Goal: Transaction & Acquisition: Purchase product/service

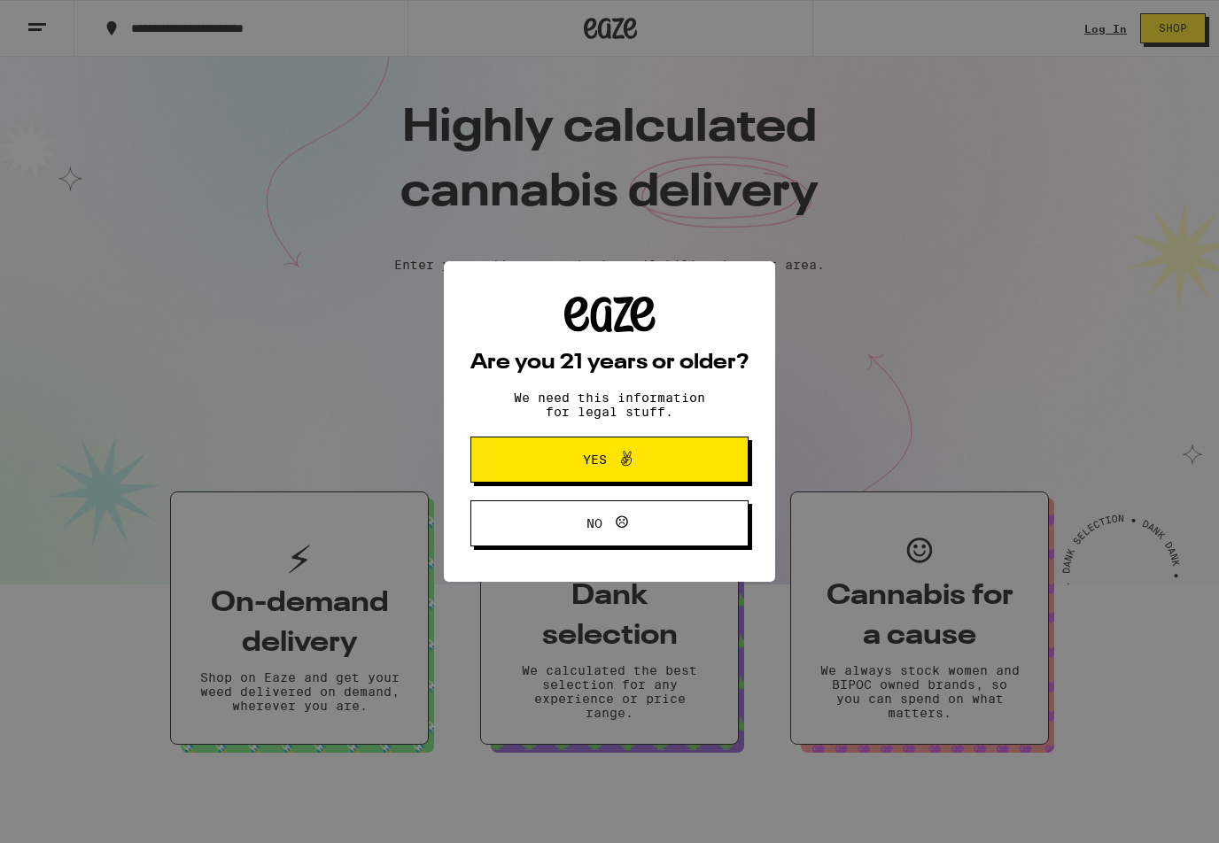
click at [671, 462] on span "Yes" at bounding box center [609, 459] width 135 height 23
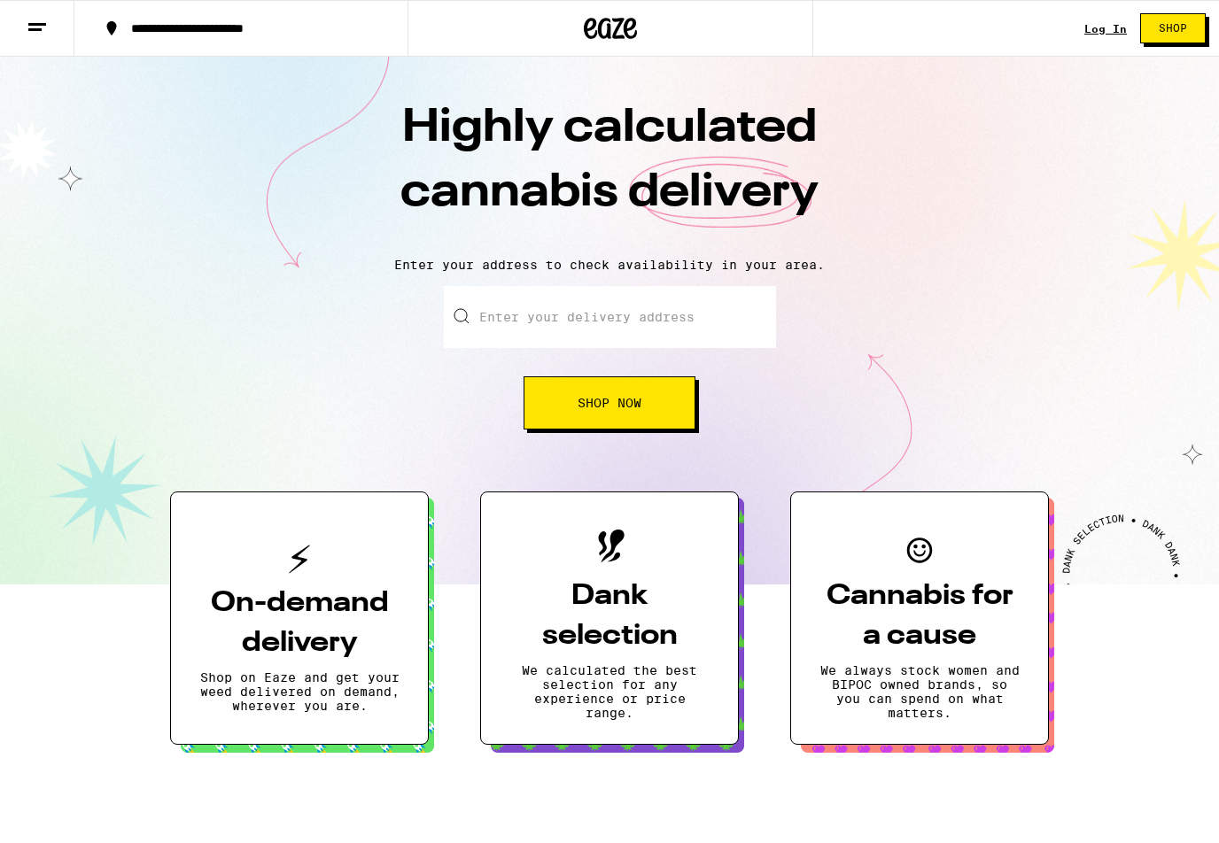
click at [711, 310] on input "Enter your delivery address" at bounding box center [610, 317] width 332 height 62
click at [668, 404] on button "Shop Now" at bounding box center [610, 402] width 172 height 53
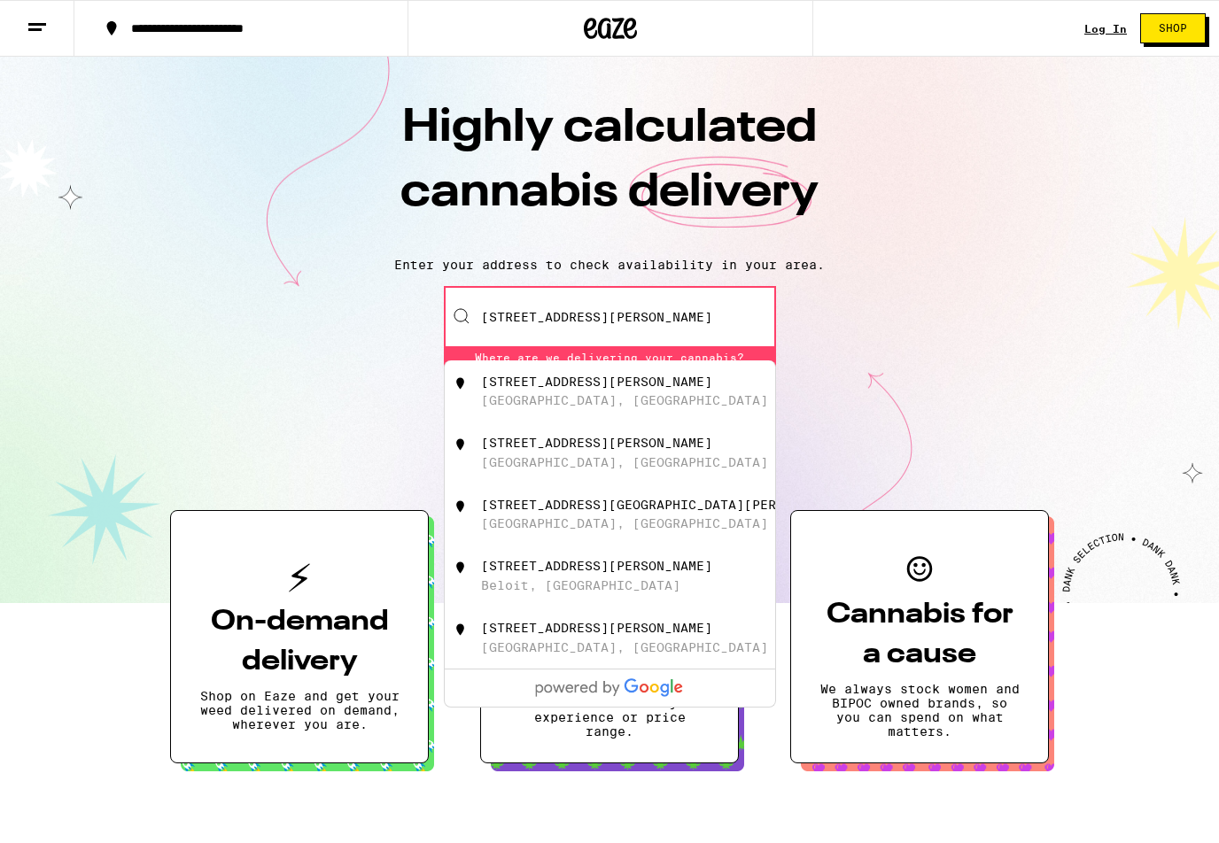
click at [658, 396] on div "[STREET_ADDRESS][PERSON_NAME]" at bounding box center [639, 392] width 316 height 34
type input "[STREET_ADDRESS][PERSON_NAME]"
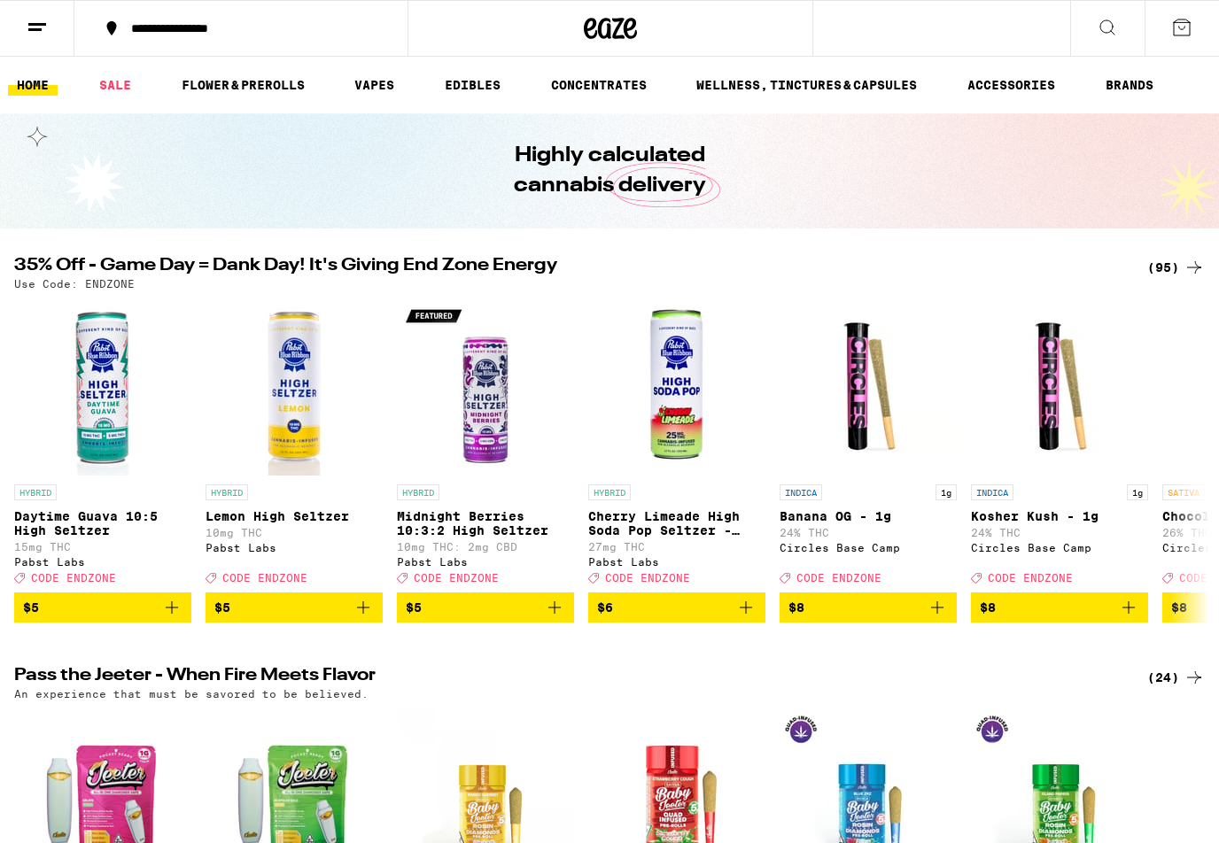
click at [39, 24] on line at bounding box center [37, 24] width 18 height 0
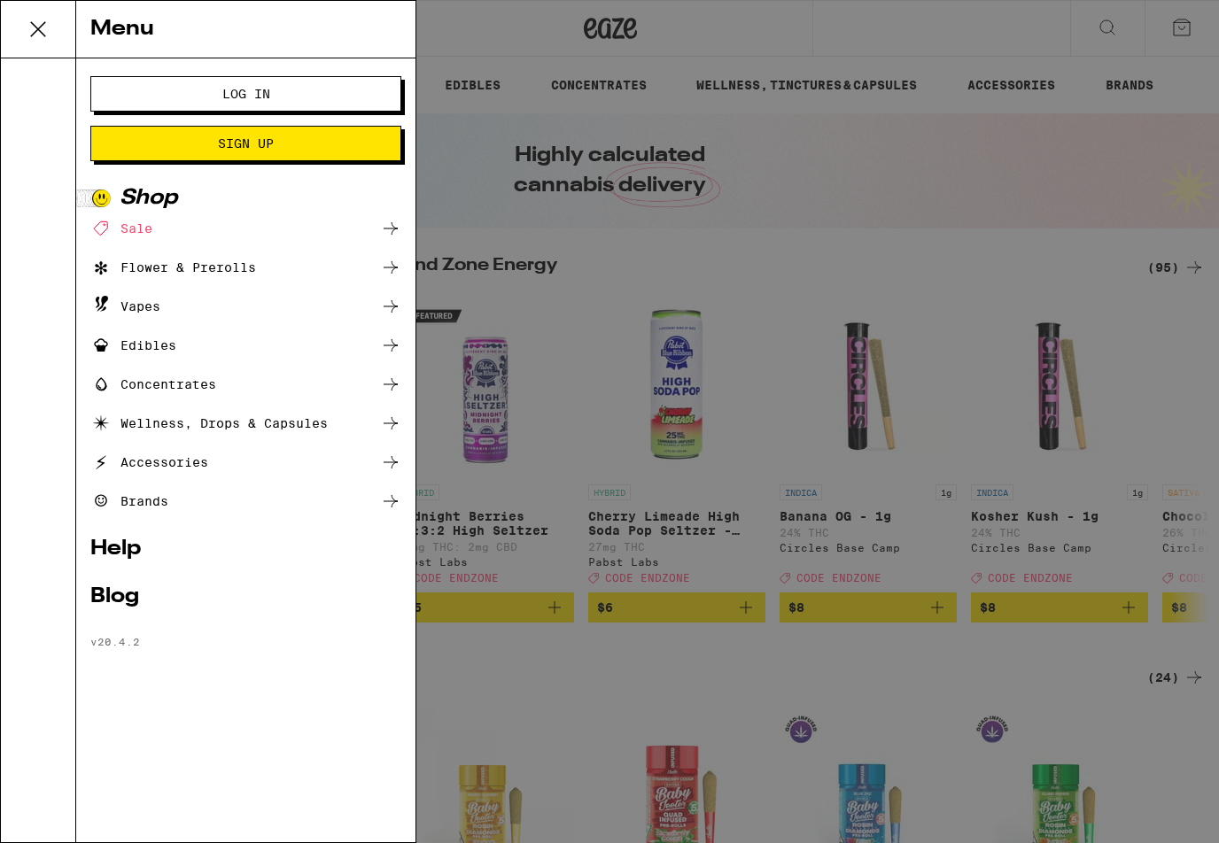
click at [334, 91] on button "Log In" at bounding box center [245, 93] width 311 height 35
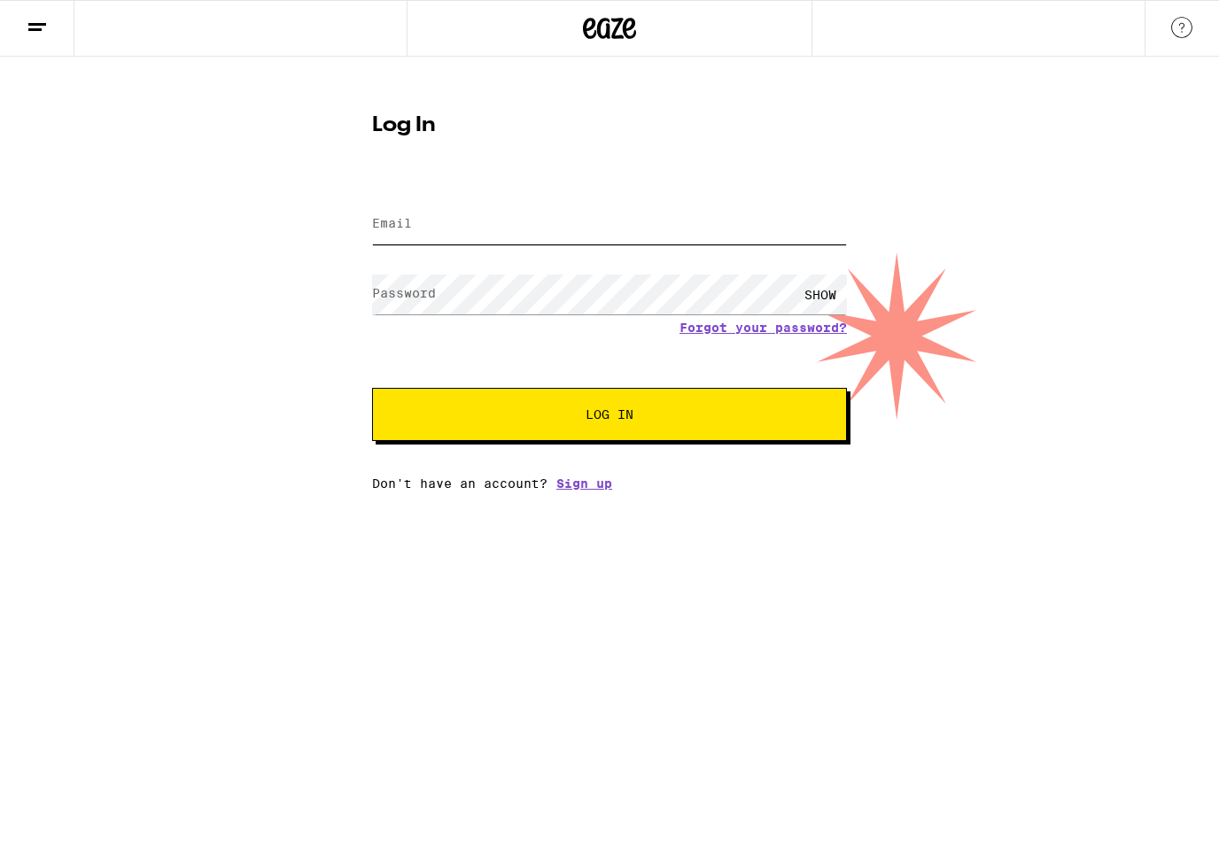
click at [664, 210] on input "Email" at bounding box center [609, 225] width 475 height 40
type input "[EMAIL_ADDRESS][DOMAIN_NAME]"
click at [825, 284] on div "SHOW" at bounding box center [820, 295] width 53 height 40
click at [730, 418] on span "Log In" at bounding box center [609, 414] width 331 height 12
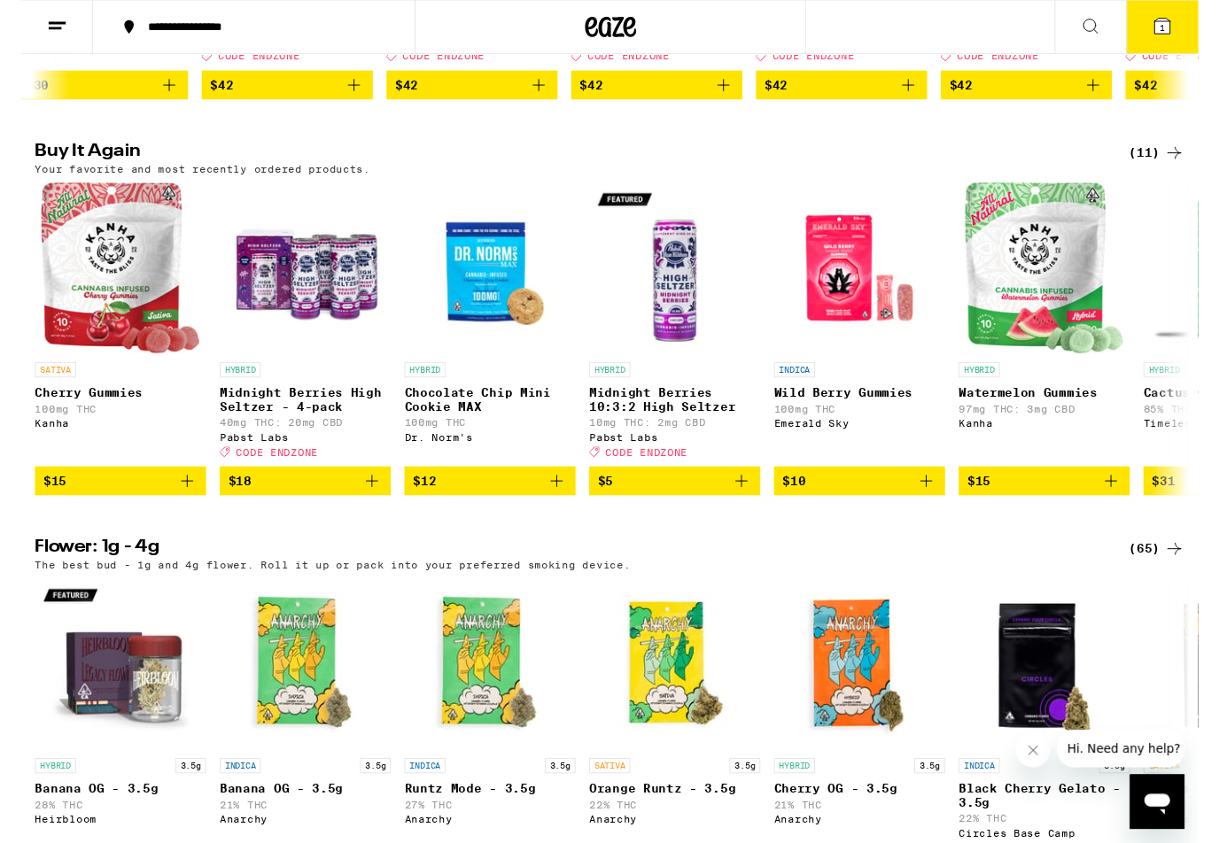
scroll to position [932, 0]
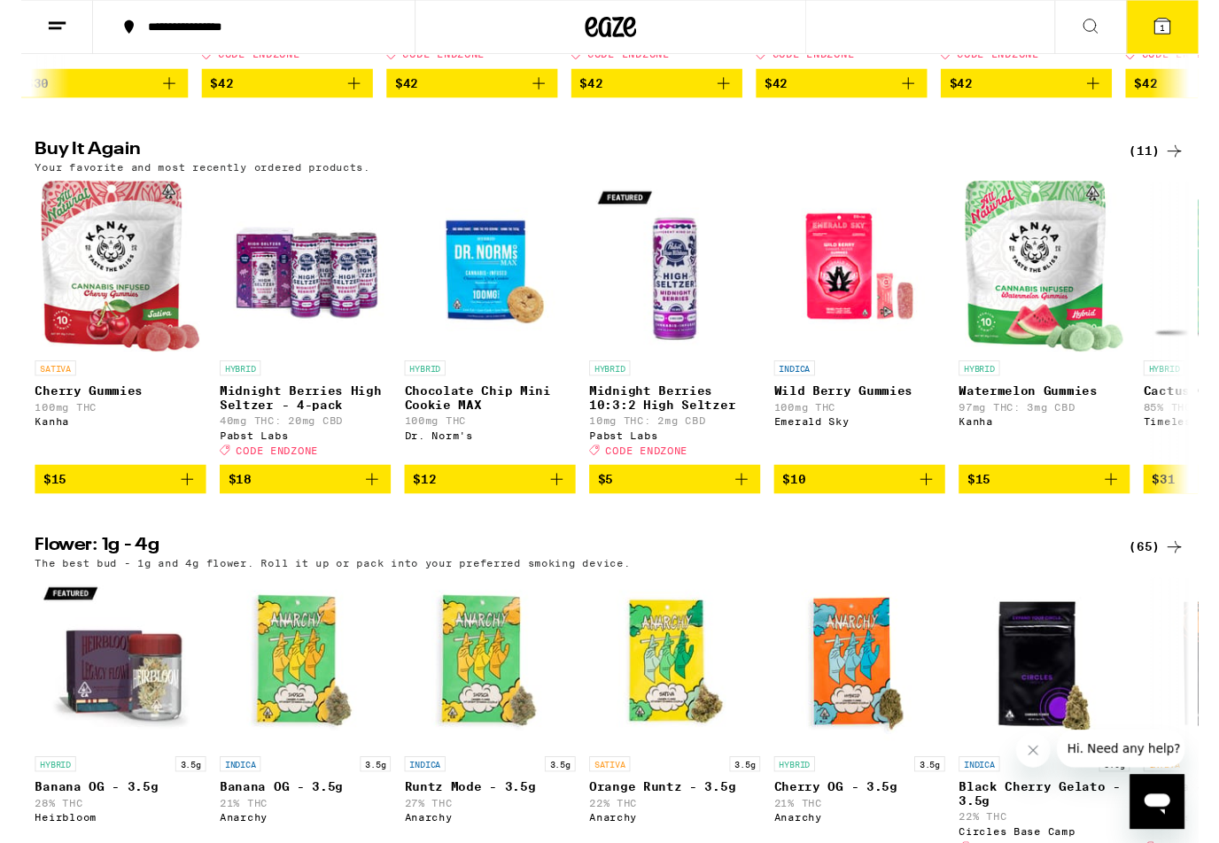
click at [1038, 754] on icon "Close message from company" at bounding box center [1033, 750] width 14 height 14
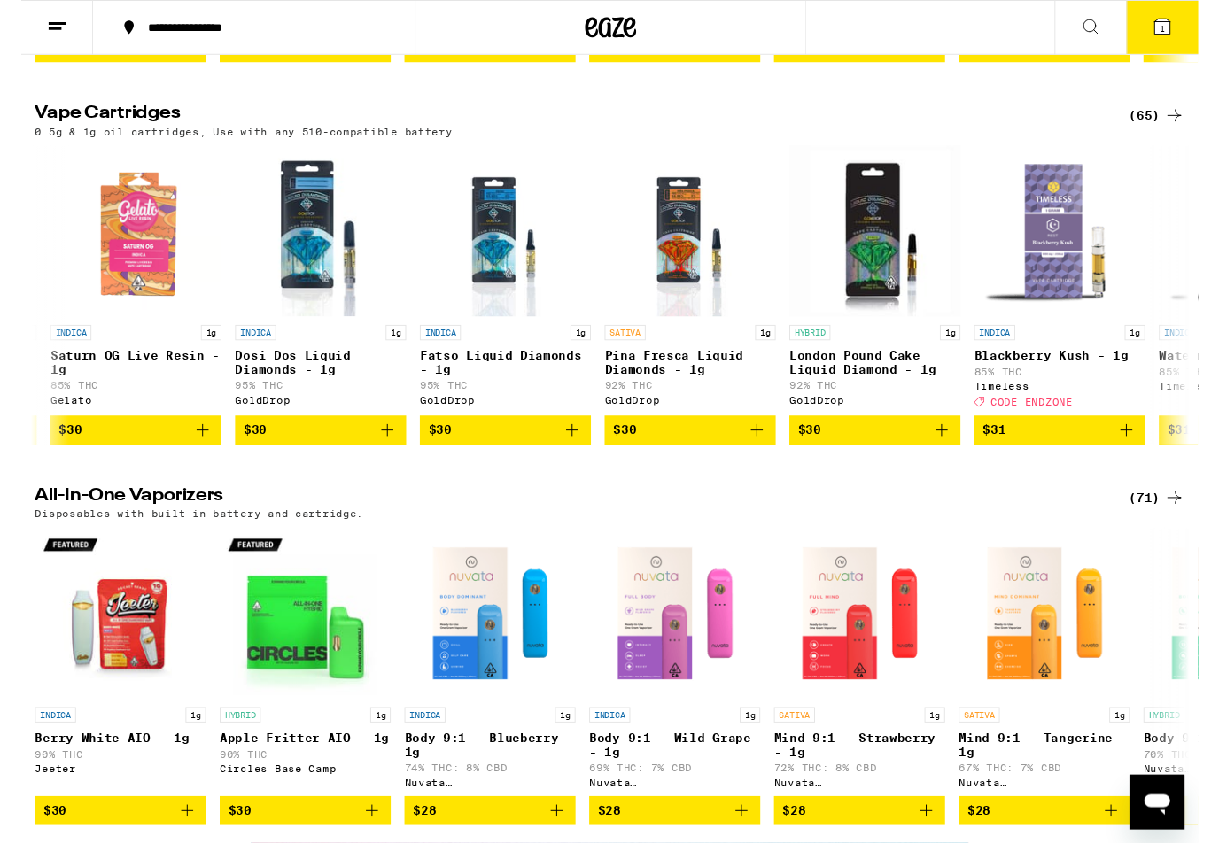
scroll to position [0, 5331]
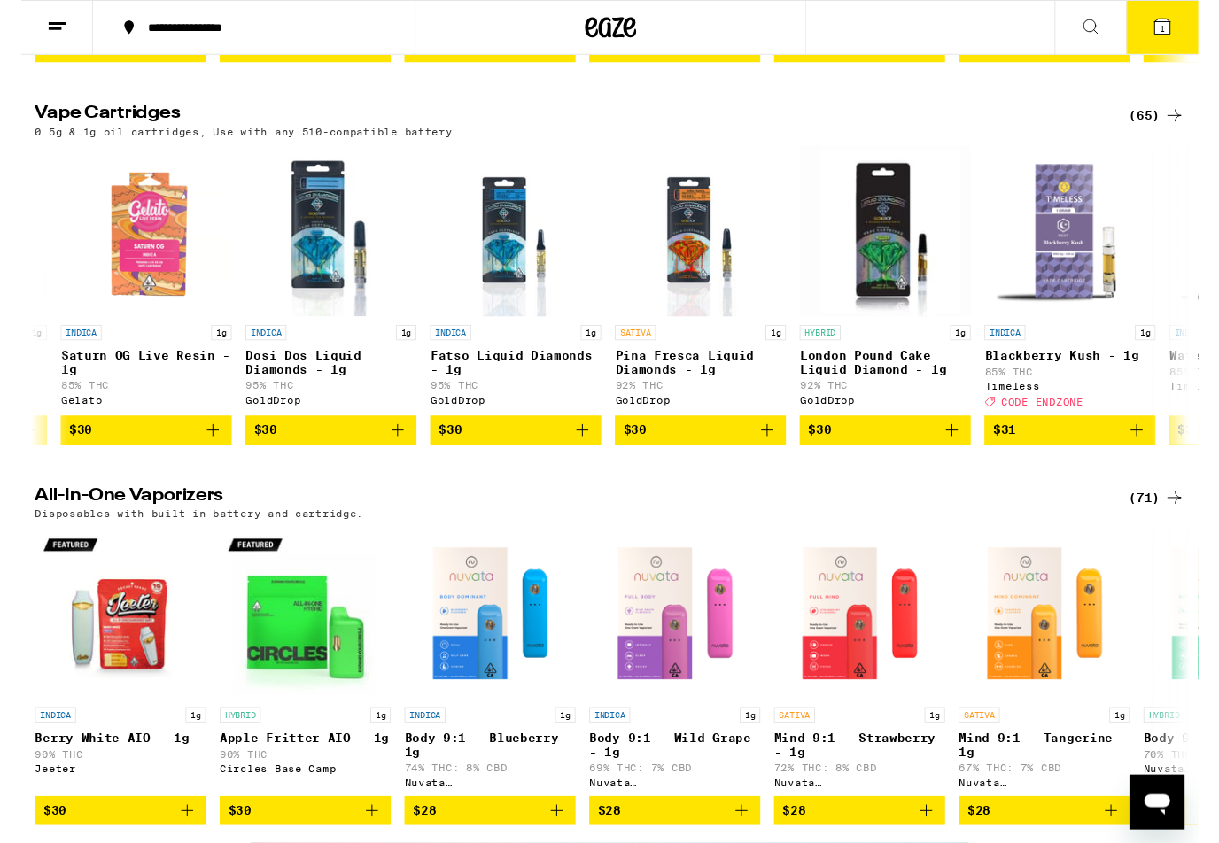
click at [691, 456] on span "$30" at bounding box center [703, 445] width 159 height 21
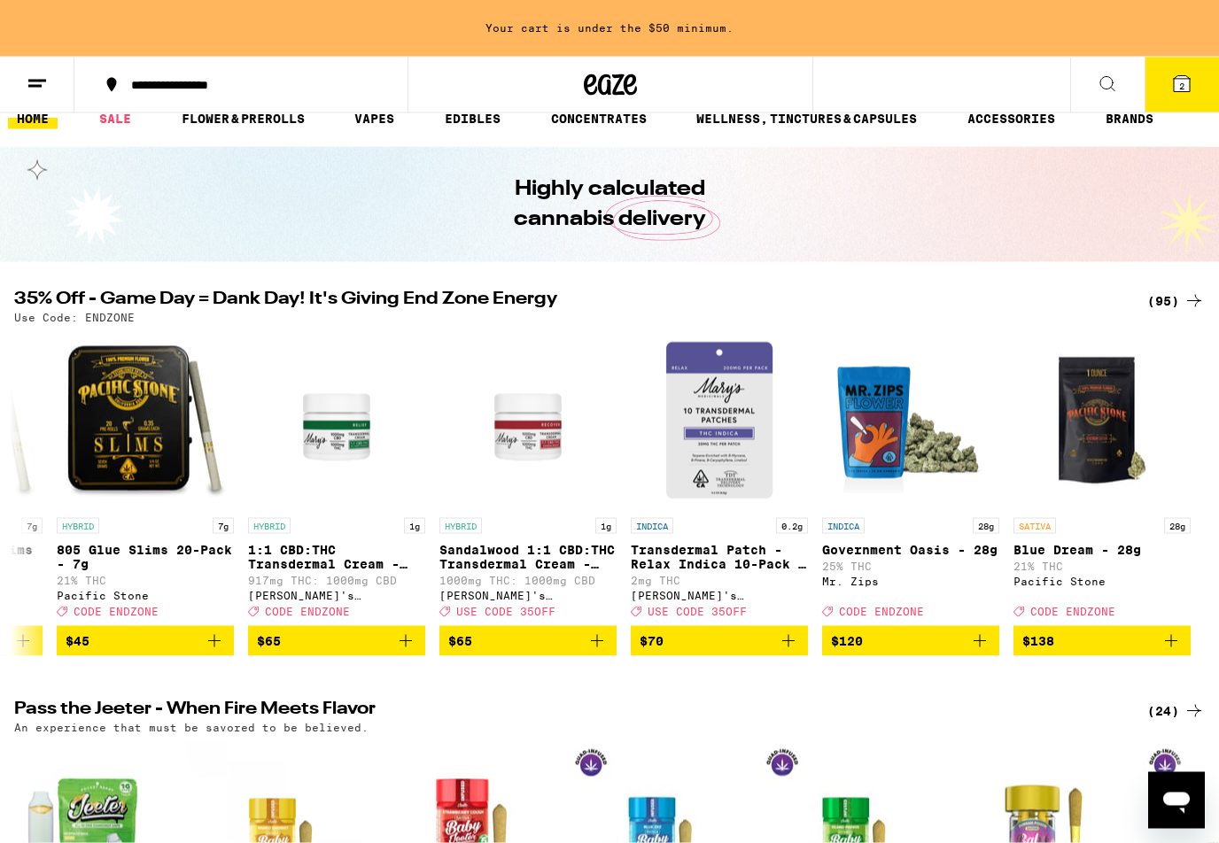
scroll to position [0, 0]
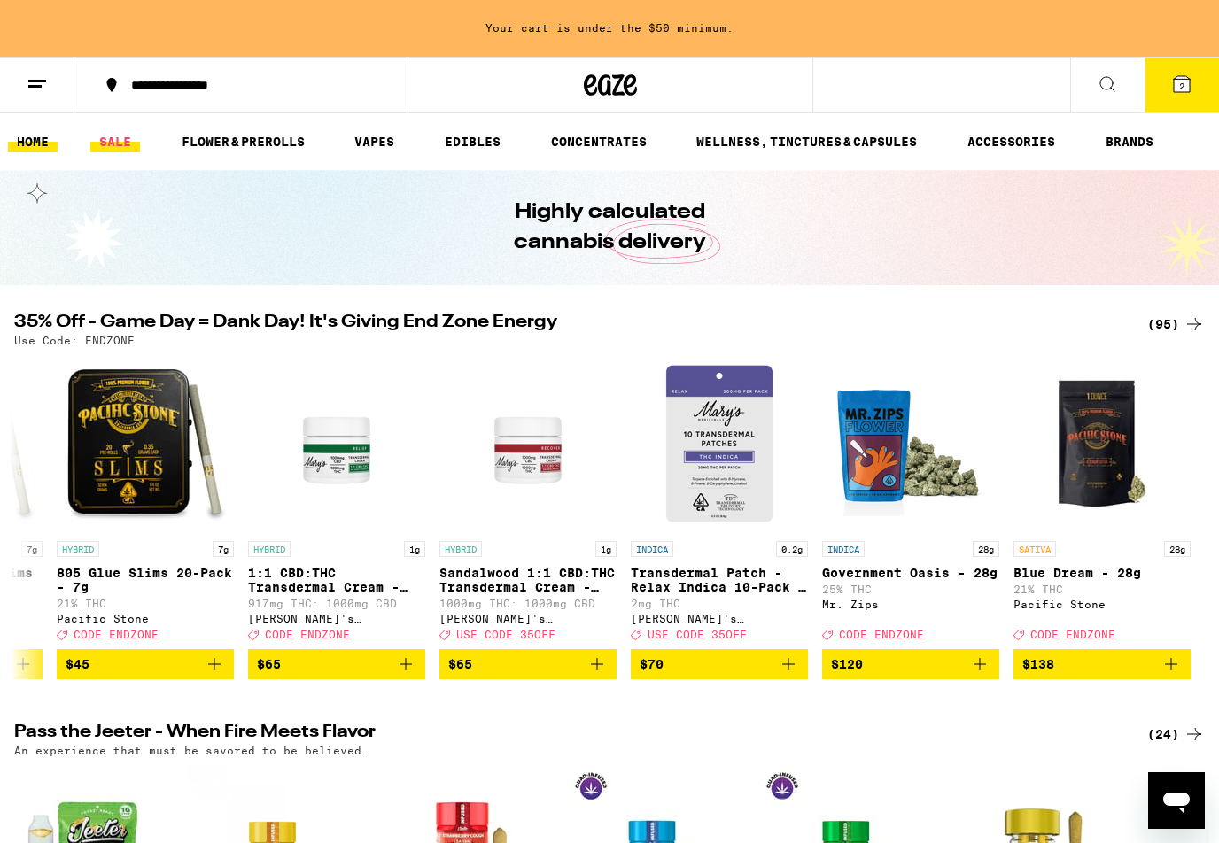
click at [99, 141] on link "SALE" at bounding box center [115, 141] width 50 height 21
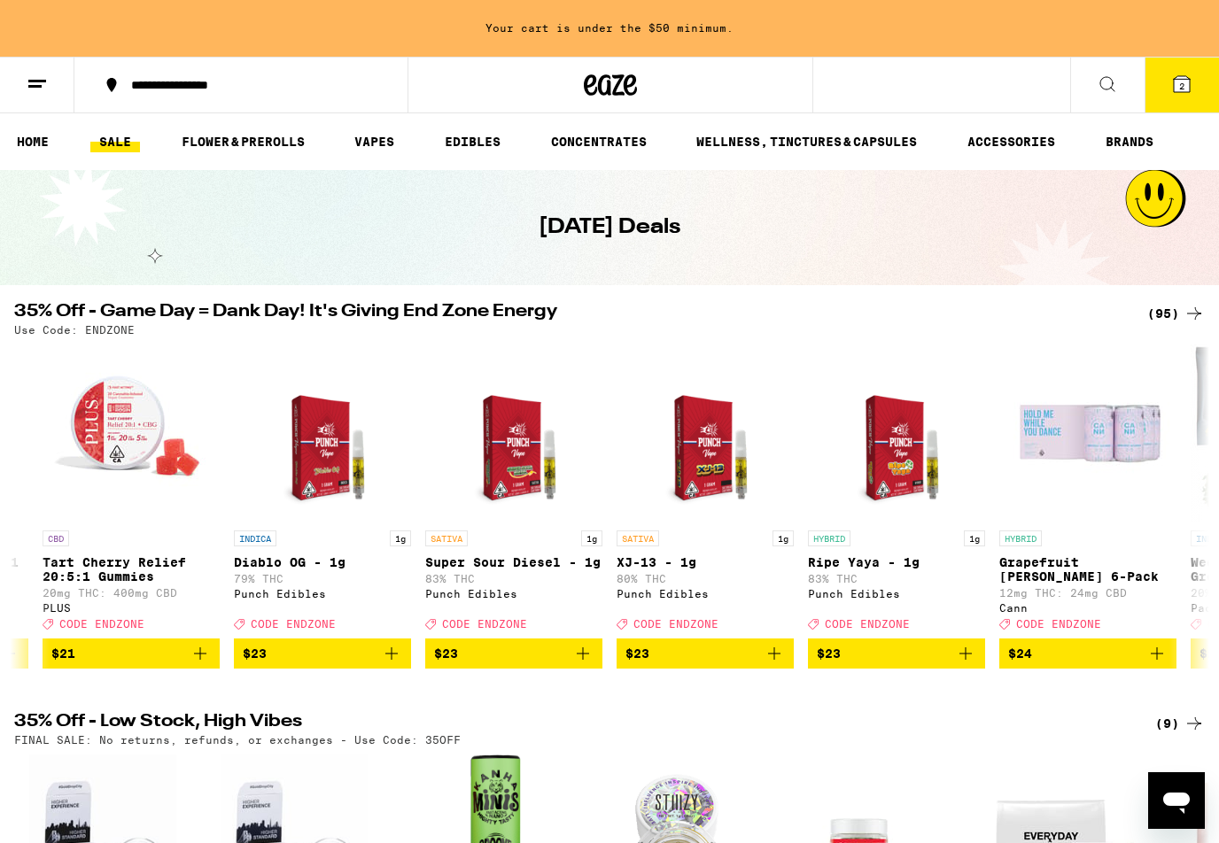
scroll to position [0, 8772]
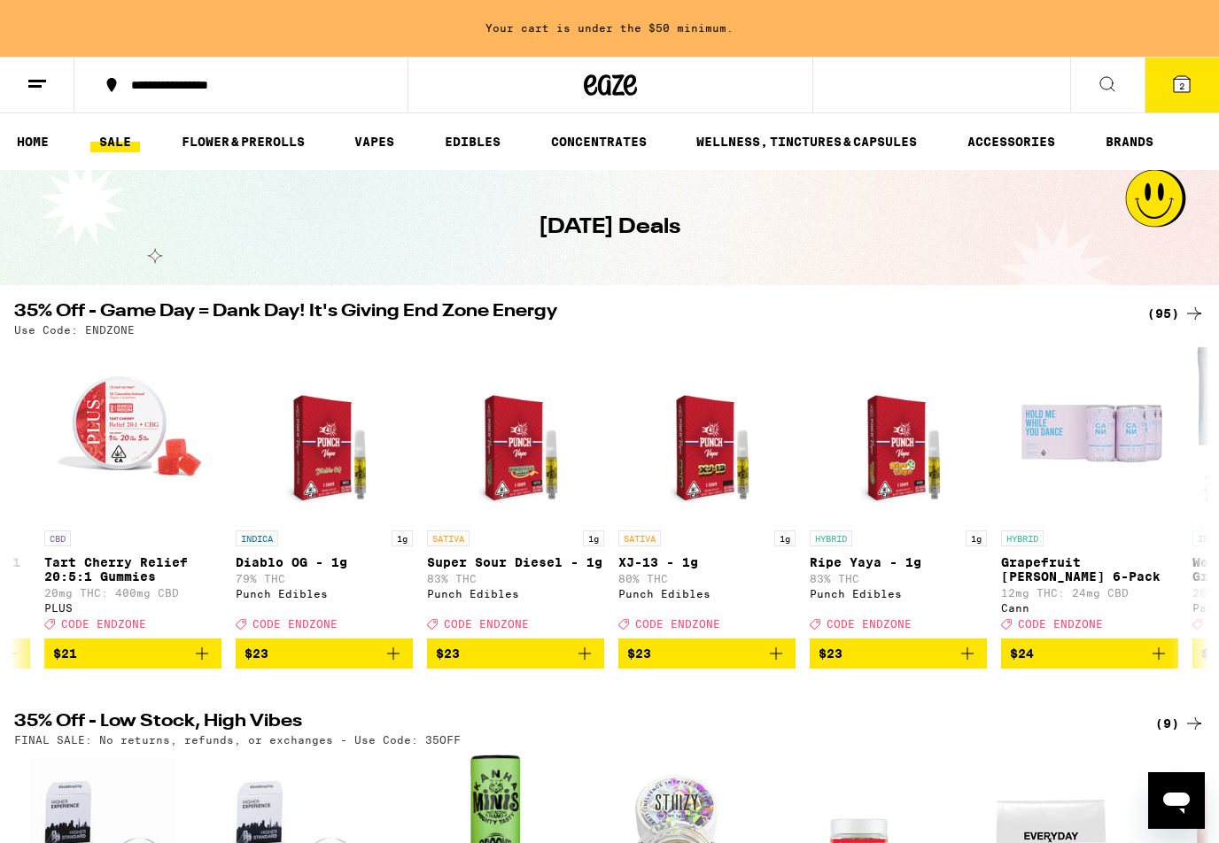
click at [532, 664] on span "$23" at bounding box center [515, 653] width 159 height 21
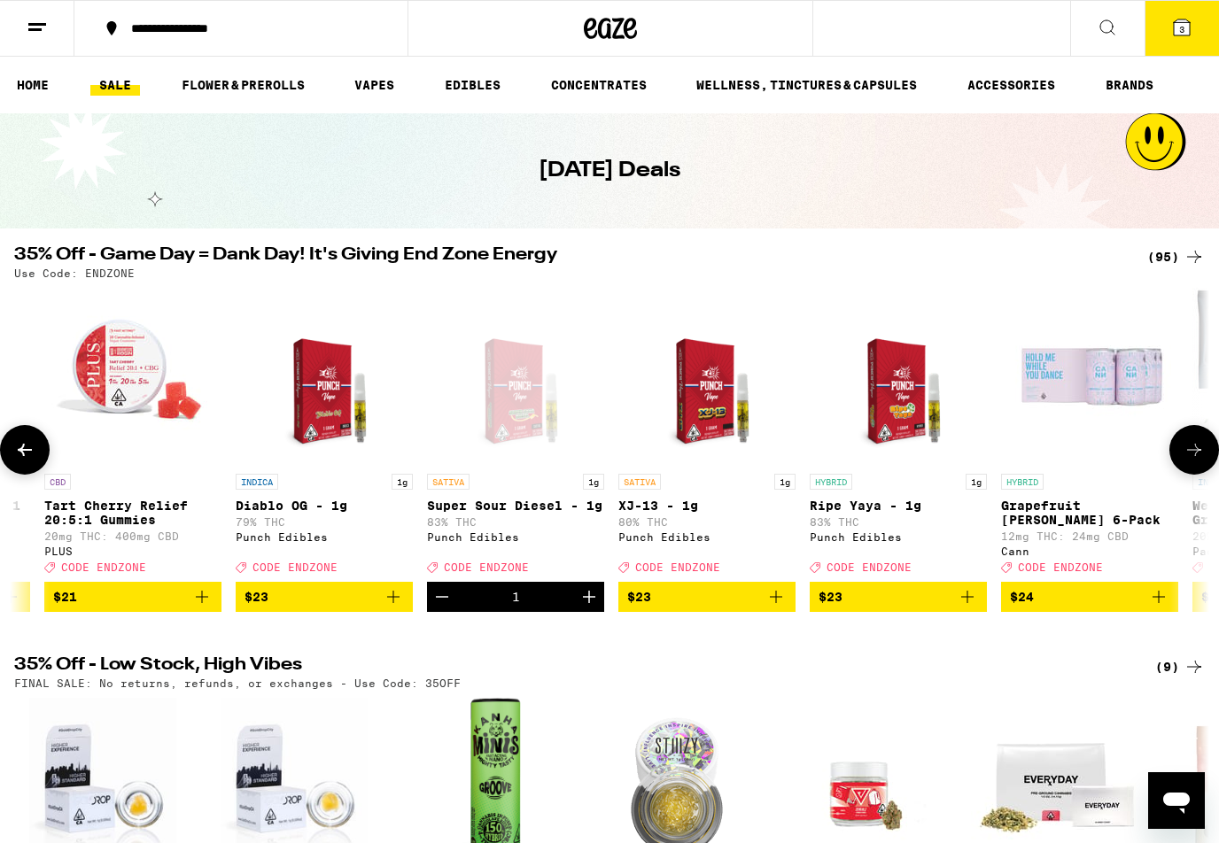
click at [1192, 30] on icon at bounding box center [1181, 27] width 21 height 21
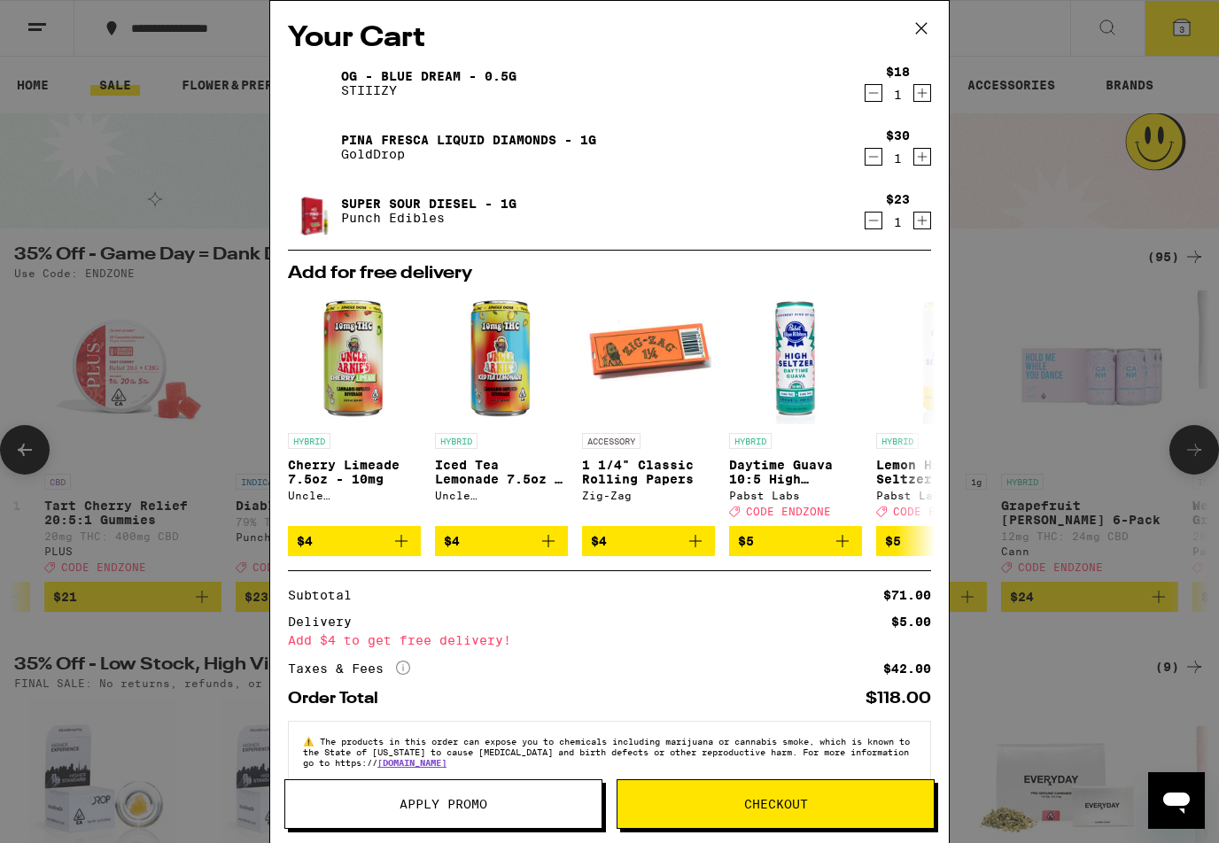
click at [930, 25] on icon at bounding box center [921, 28] width 27 height 27
